Goal: Task Accomplishment & Management: Manage account settings

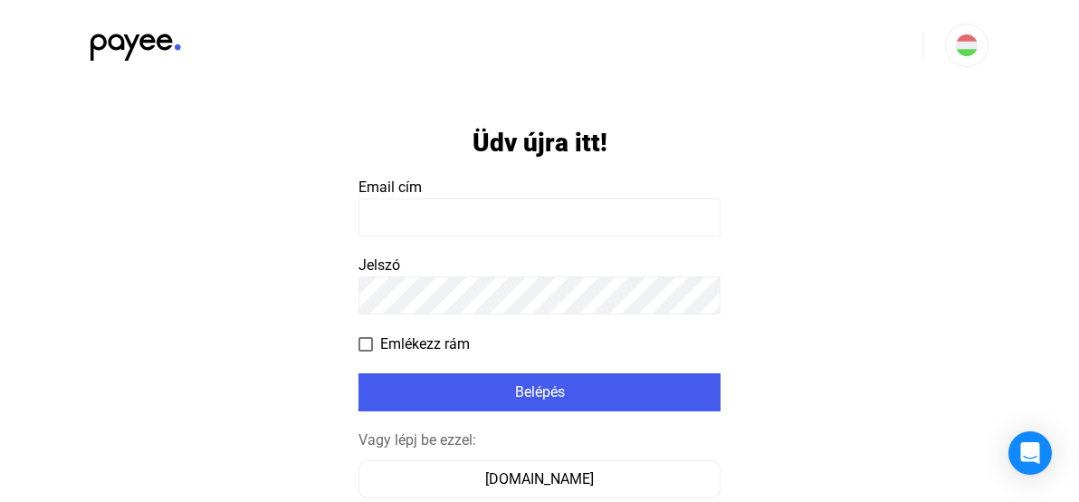
click at [411, 218] on input at bounding box center [540, 217] width 362 height 38
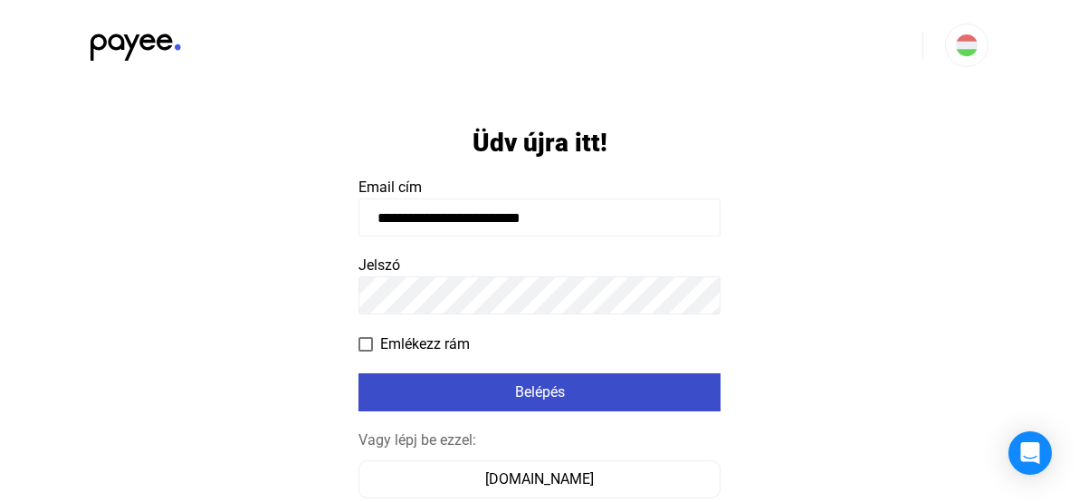
type input "**********"
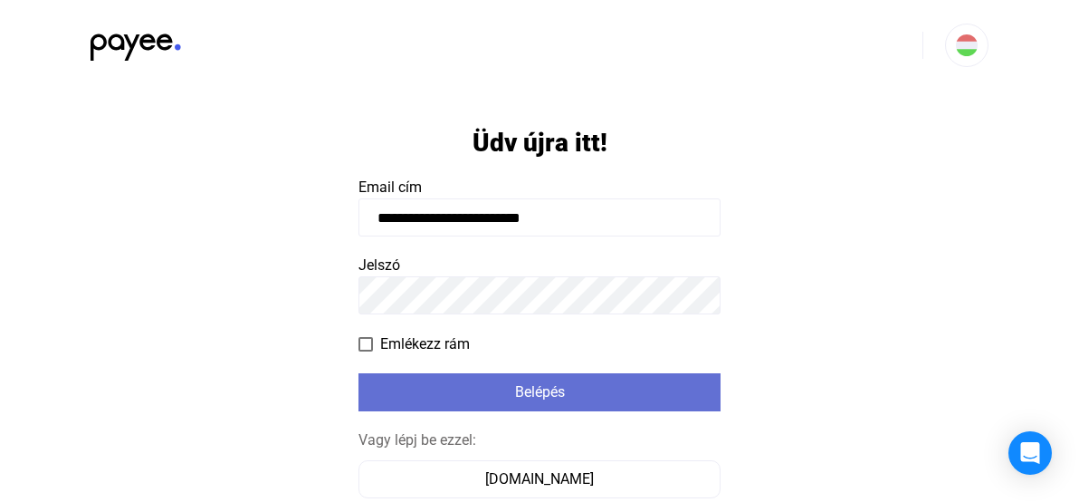
click at [471, 392] on div "Belépés" at bounding box center [539, 392] width 351 height 22
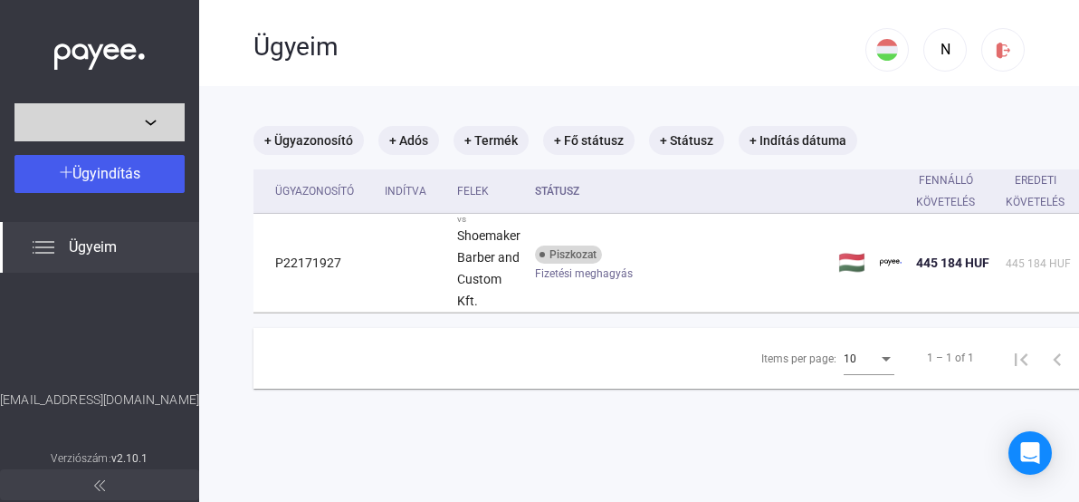
click at [151, 124] on div at bounding box center [99, 122] width 159 height 22
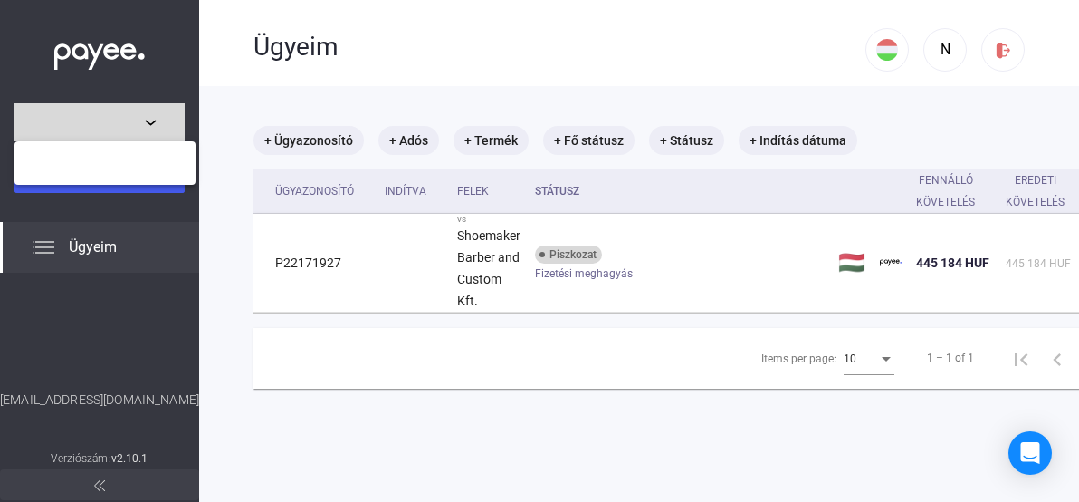
click at [151, 124] on div at bounding box center [539, 251] width 1079 height 502
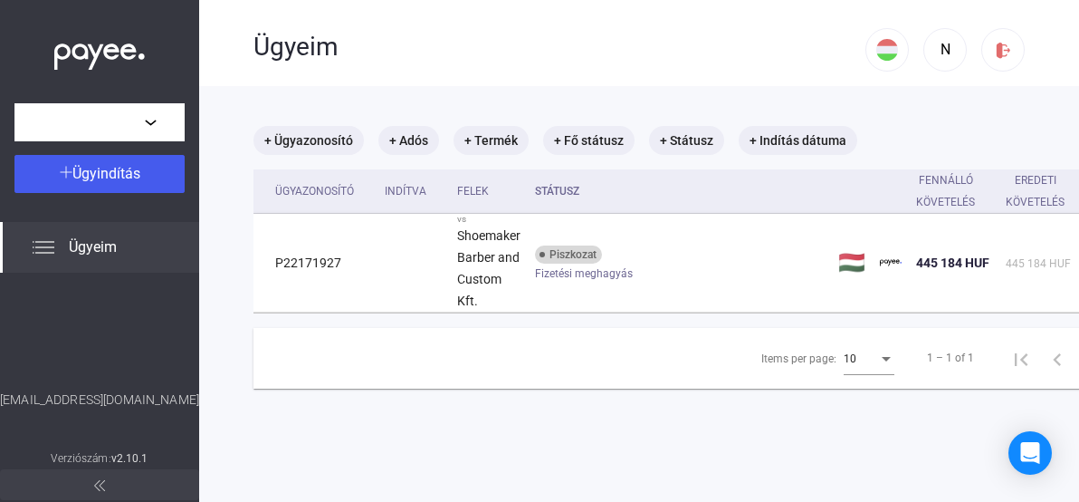
click at [53, 260] on div "Ügyeim" at bounding box center [99, 247] width 199 height 51
click at [105, 254] on span "Ügyeim" at bounding box center [93, 247] width 48 height 22
click at [490, 151] on mat-chip "+ Termék" at bounding box center [491, 140] width 75 height 29
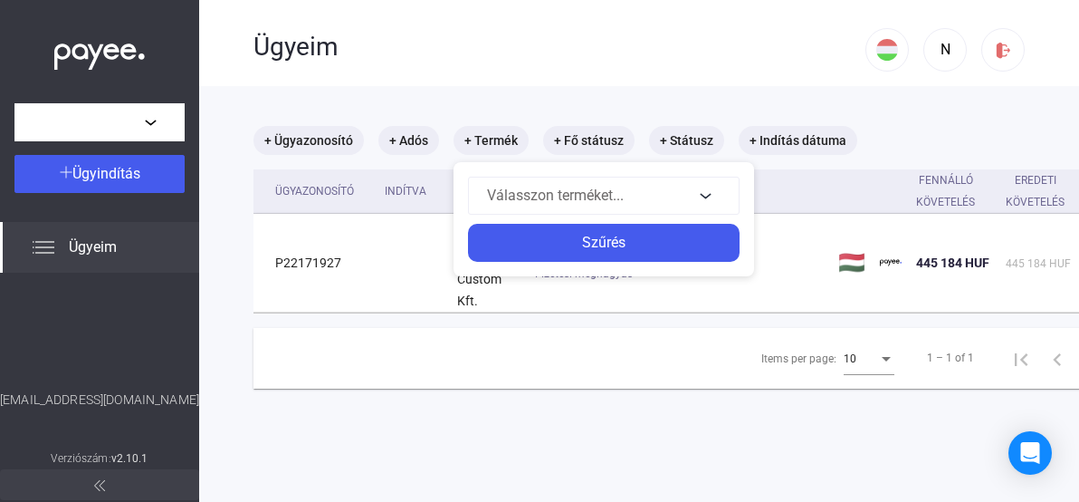
click at [563, 340] on div at bounding box center [539, 251] width 1079 height 502
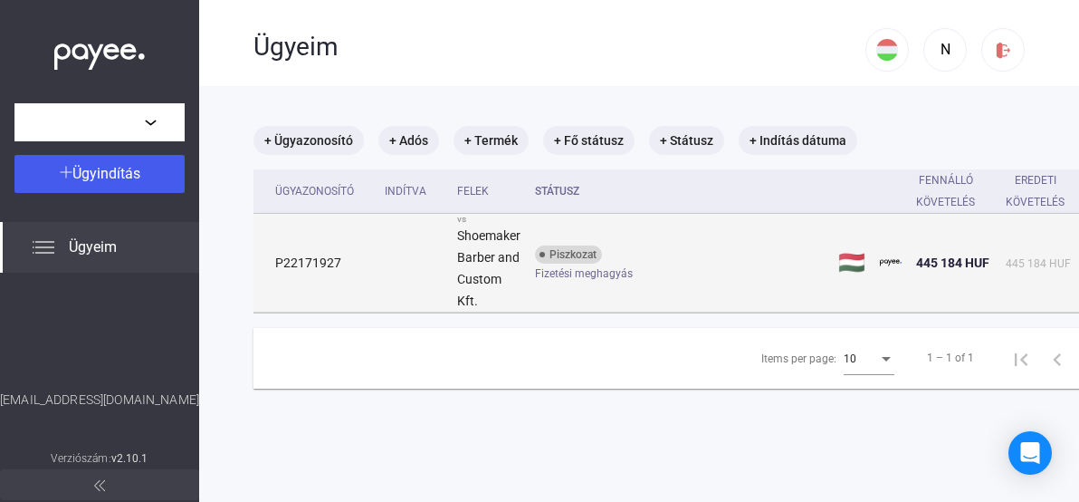
click at [477, 263] on strong "Shoemaker Barber and Custom Kft." at bounding box center [488, 268] width 63 height 80
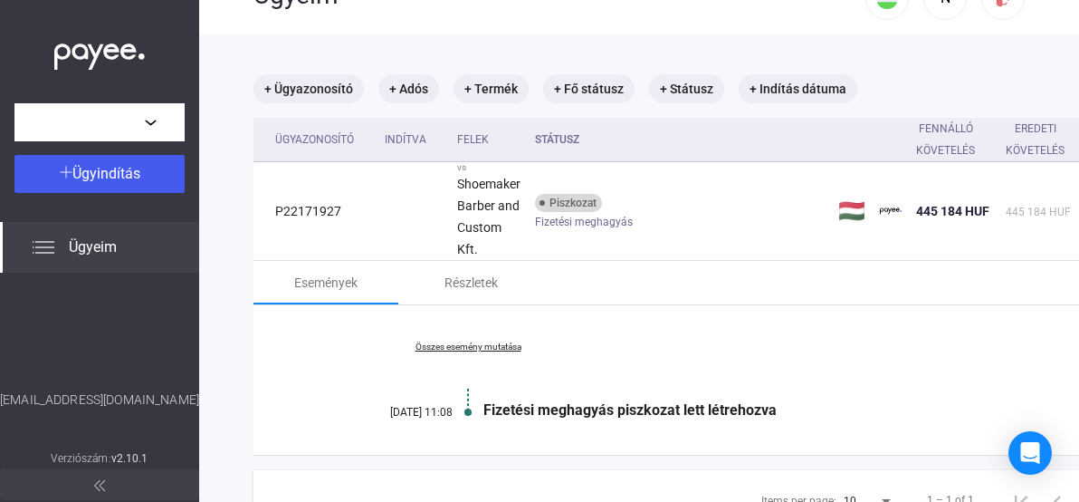
scroll to position [105, 0]
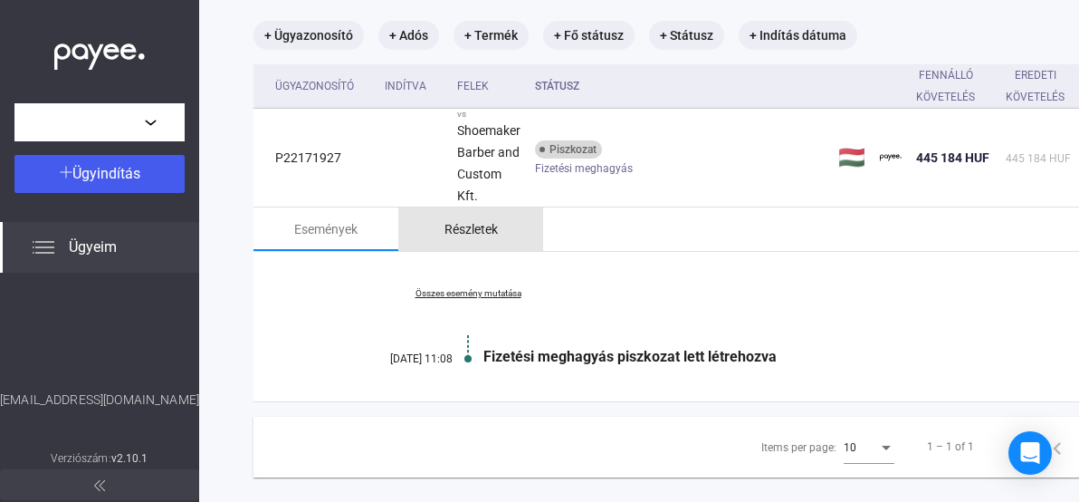
click at [473, 235] on div "Részletek" at bounding box center [471, 229] width 53 height 22
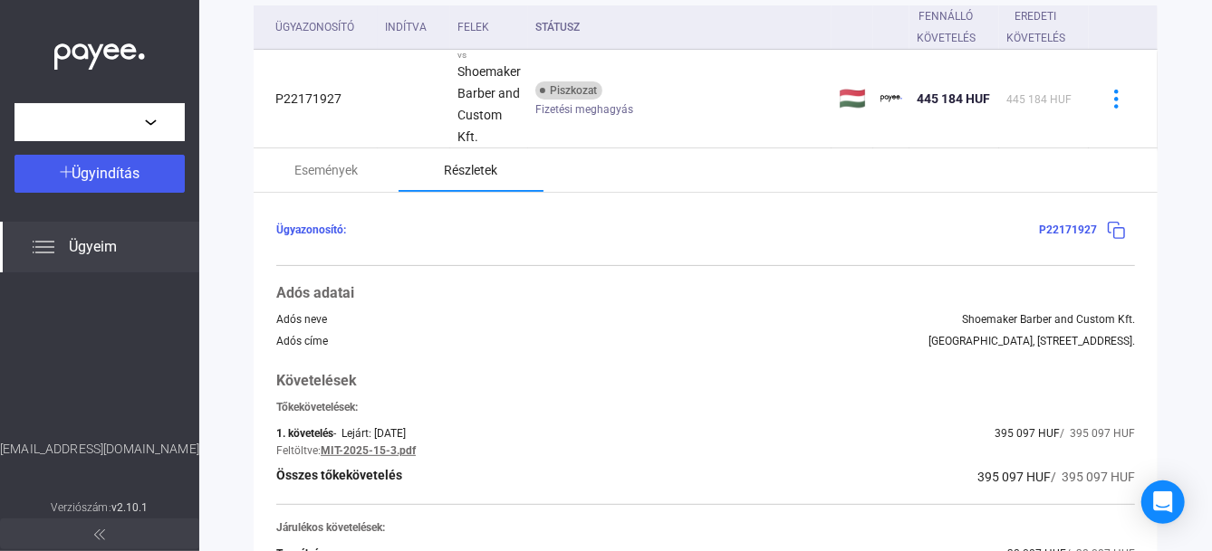
scroll to position [129, 0]
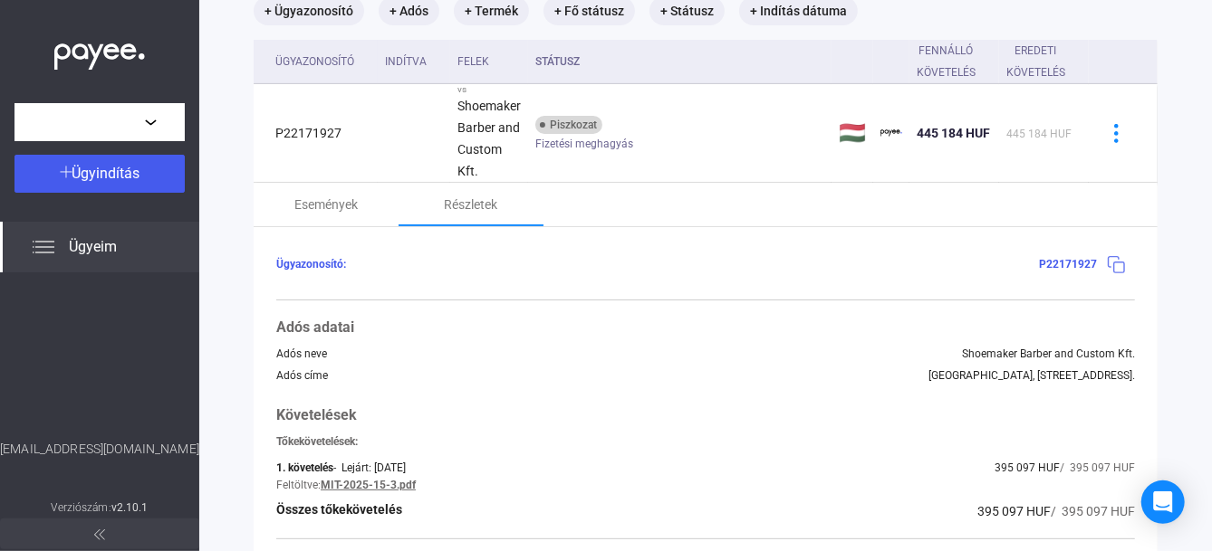
click at [1078, 265] on img at bounding box center [1115, 264] width 19 height 19
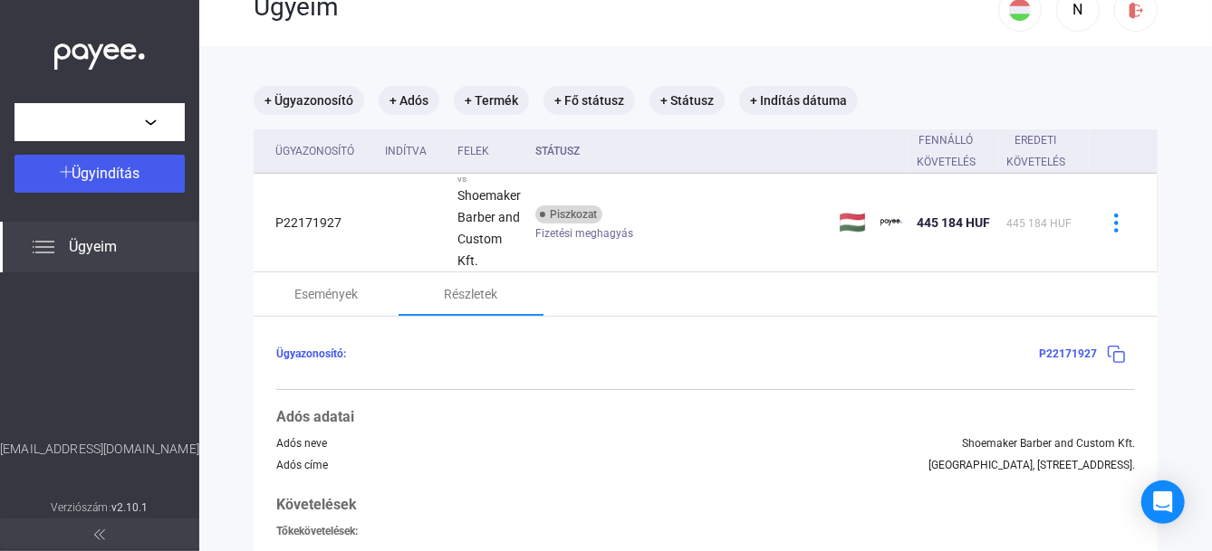
scroll to position [25, 0]
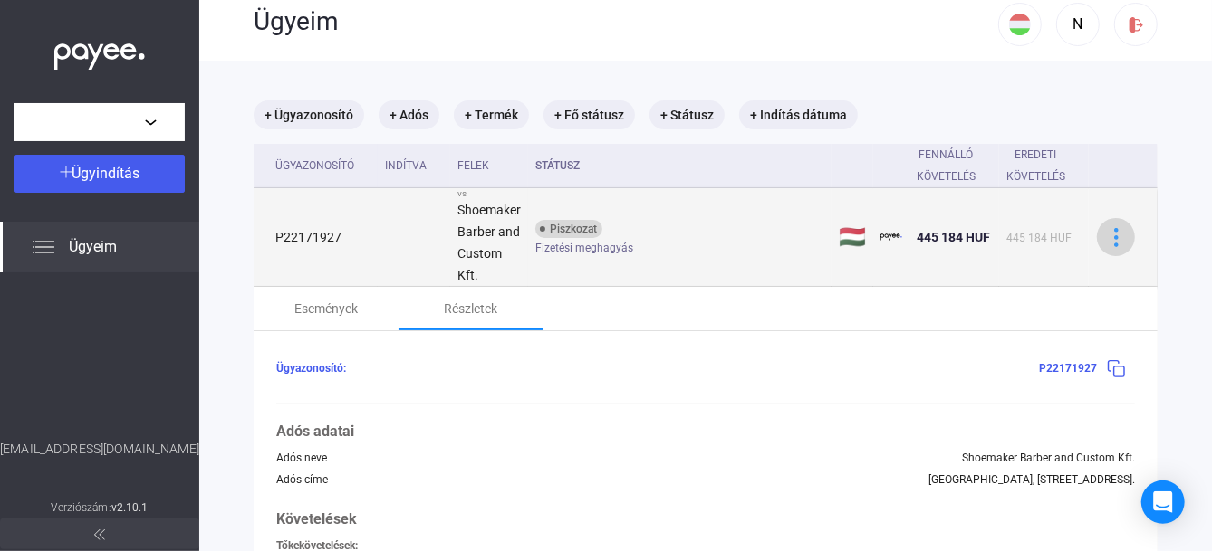
click at [1078, 246] on button at bounding box center [1116, 237] width 38 height 38
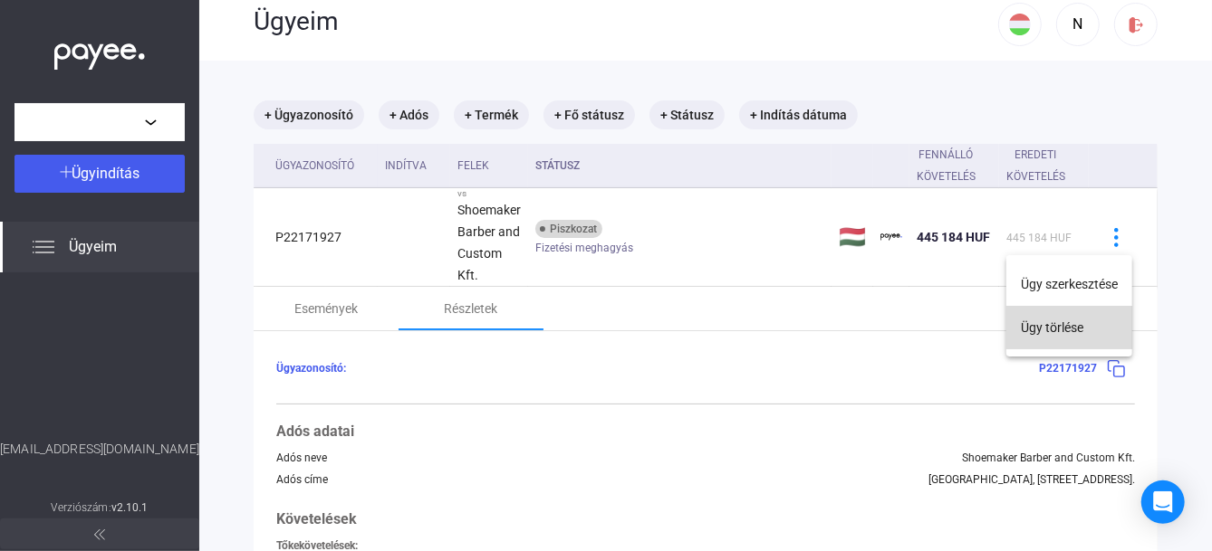
click at [1056, 329] on button "Ügy törlése" at bounding box center [1069, 327] width 126 height 43
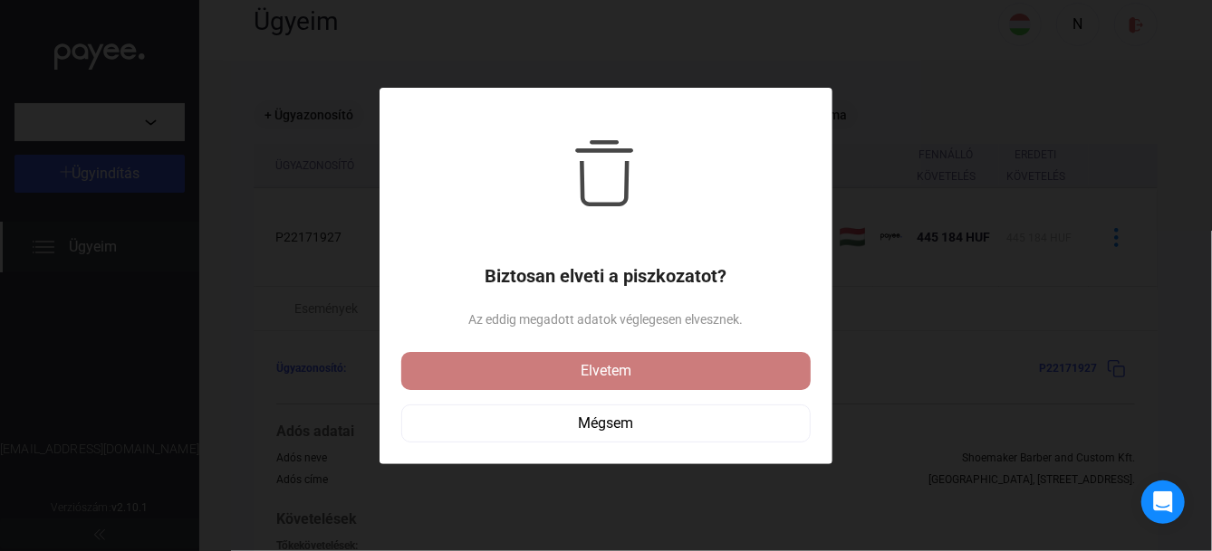
click at [598, 378] on div "Elvetem" at bounding box center [606, 371] width 398 height 22
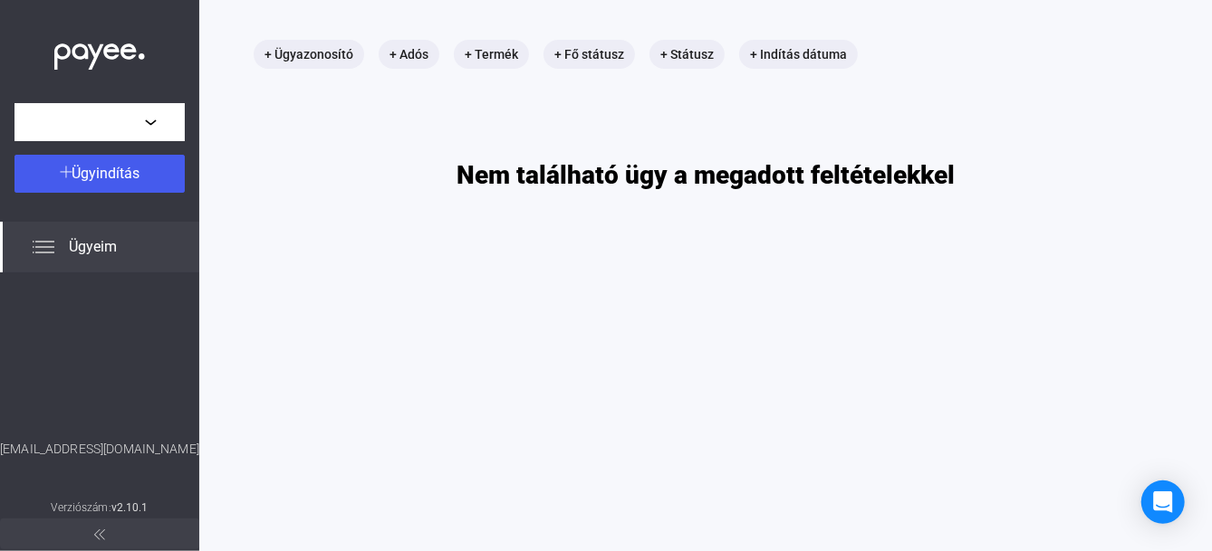
scroll to position [0, 0]
